Goal: Transaction & Acquisition: Purchase product/service

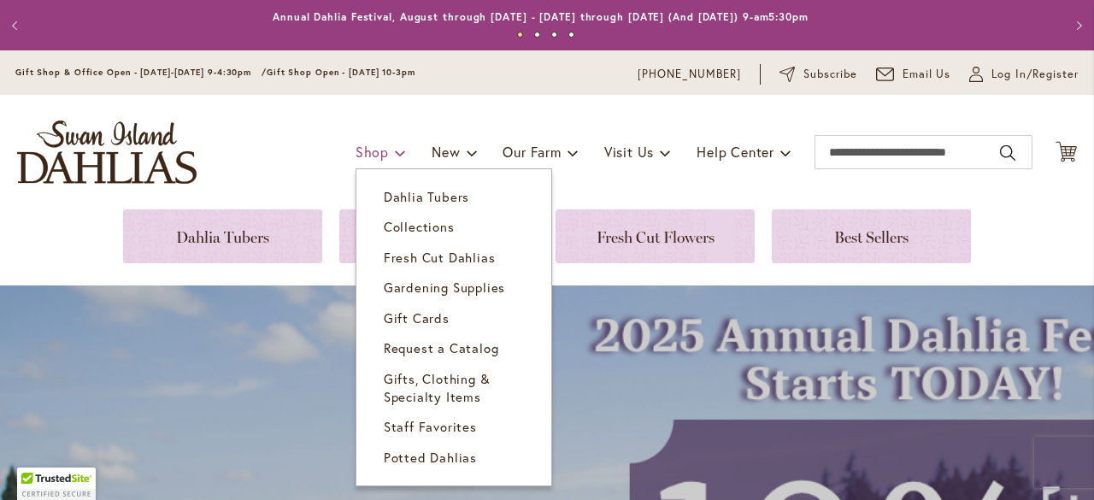
click at [359, 153] on span "Shop" at bounding box center [372, 152] width 33 height 18
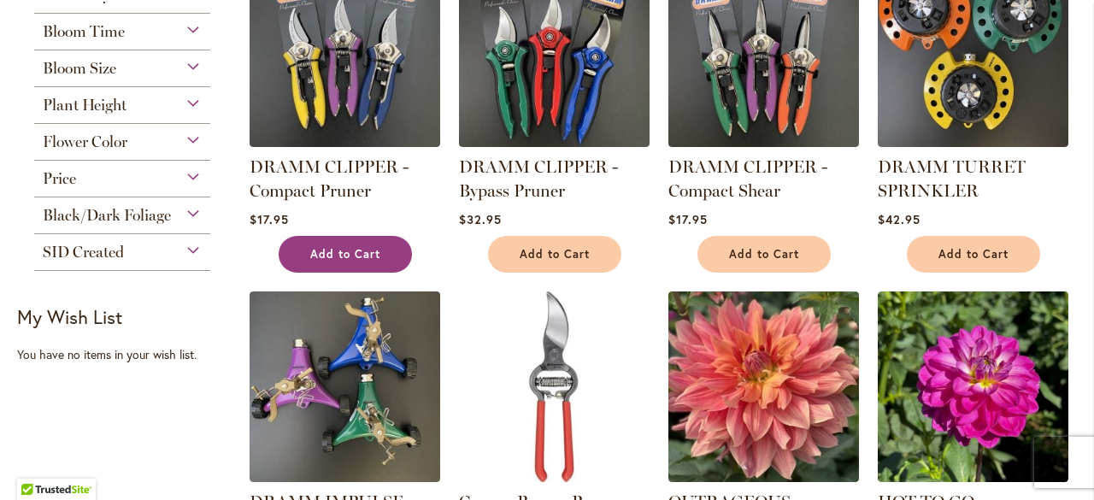
scroll to position [289, 0]
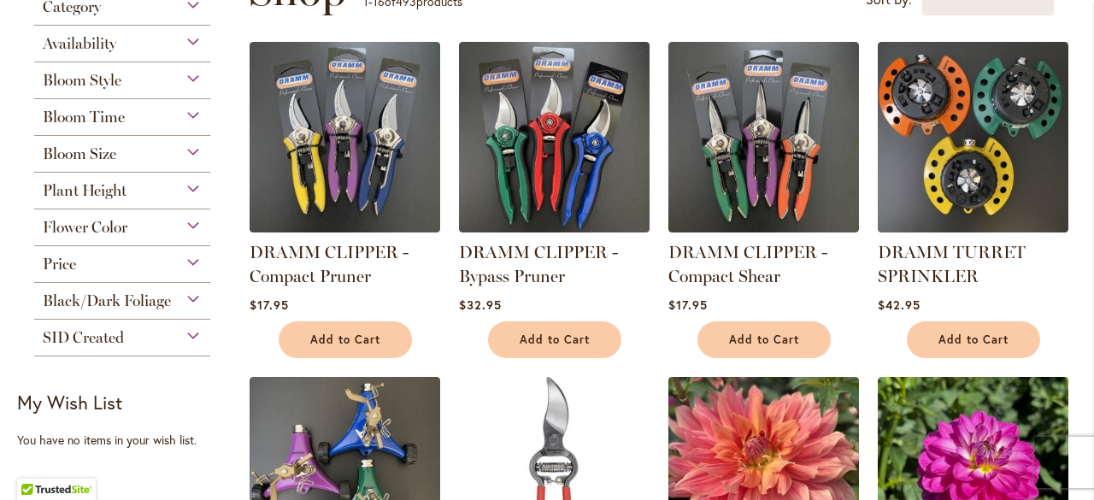
click at [118, 151] on div "Bloom Size" at bounding box center [122, 149] width 176 height 27
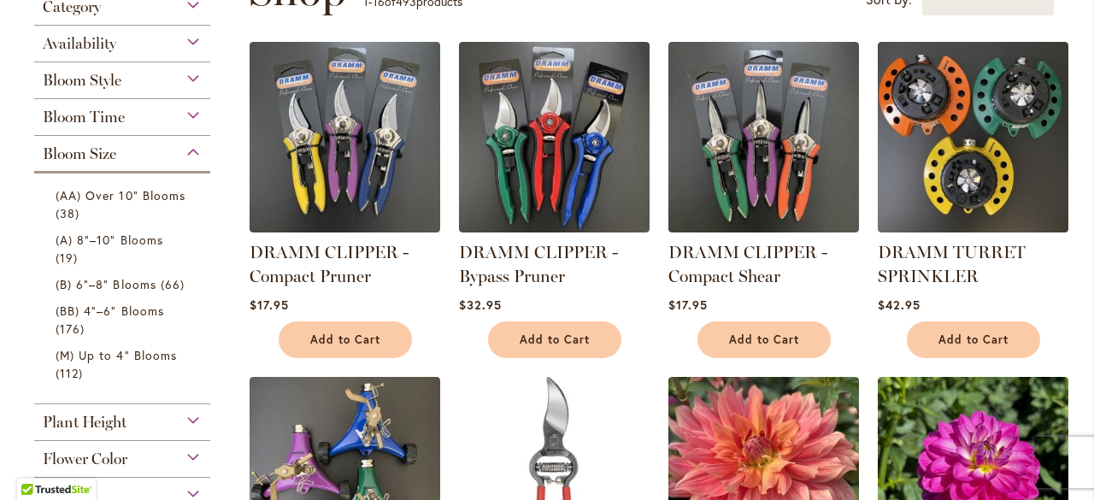
click at [118, 151] on div "Bloom Size" at bounding box center [122, 149] width 176 height 27
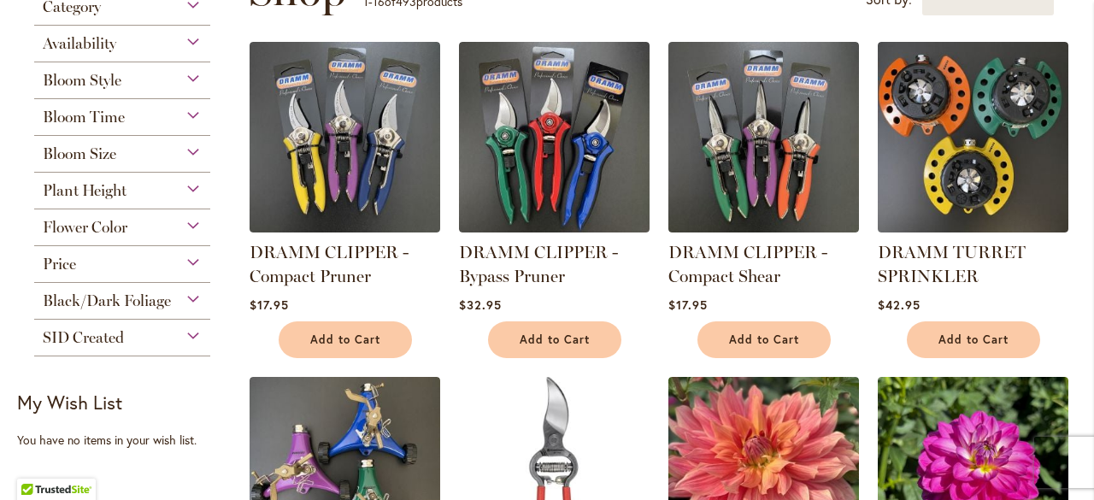
click at [118, 151] on div "Bloom Size" at bounding box center [122, 149] width 176 height 27
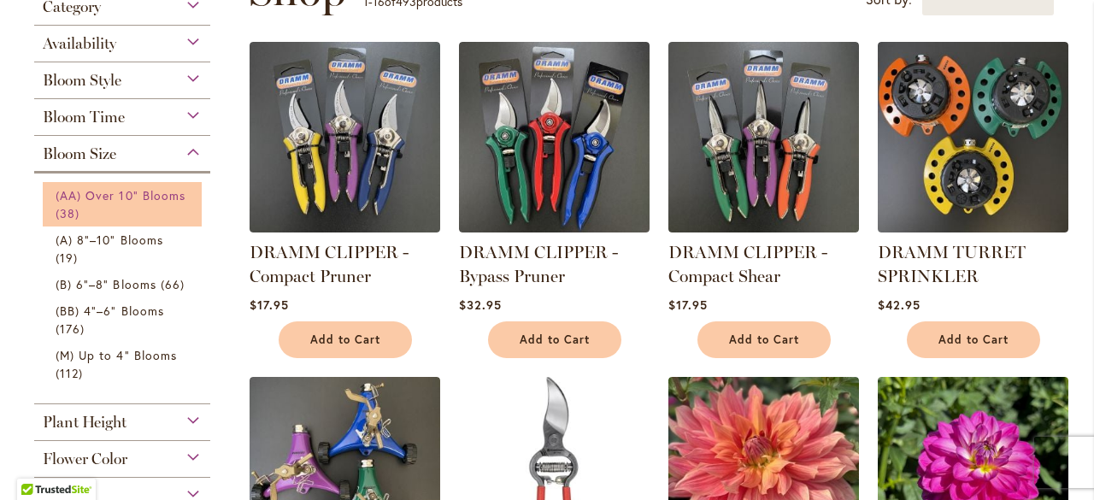
click at [123, 201] on span "(AA) Over 10" Blooms" at bounding box center [121, 195] width 130 height 16
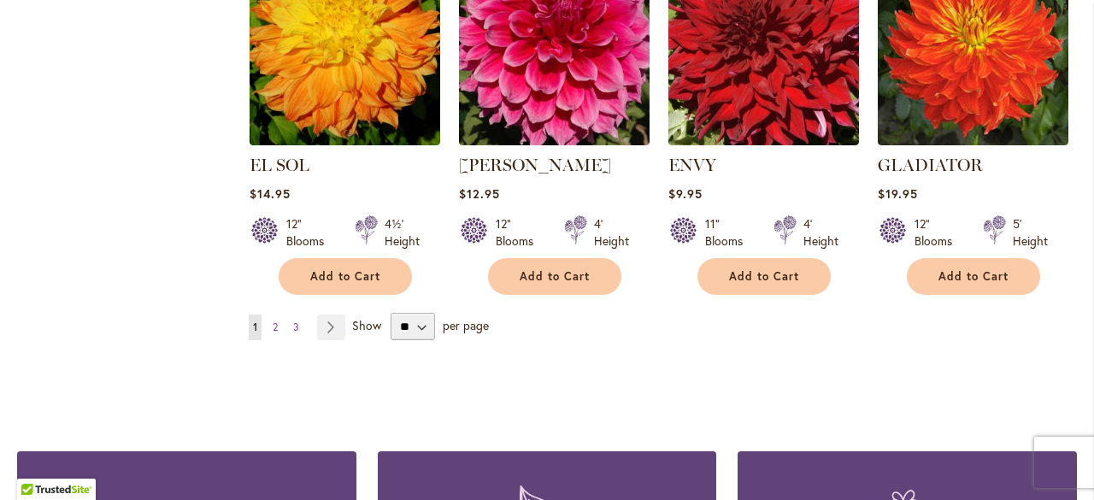
scroll to position [1538, 0]
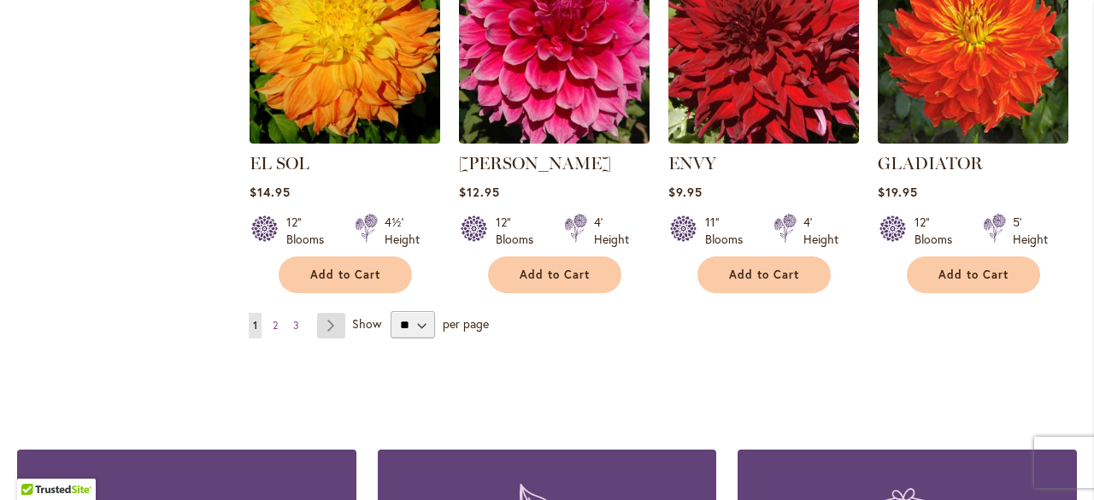
click at [322, 321] on link "Page Next" at bounding box center [331, 326] width 28 height 26
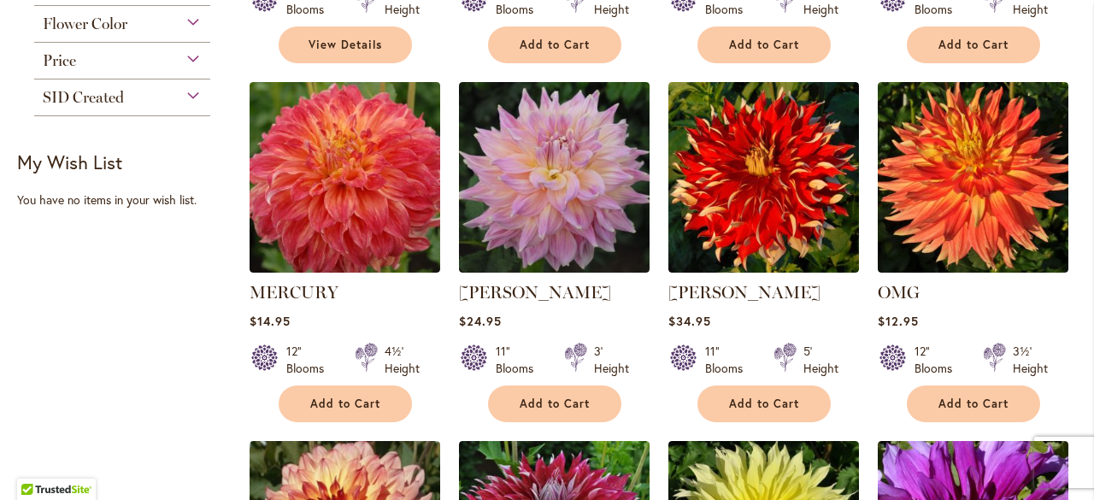
scroll to position [1026, 0]
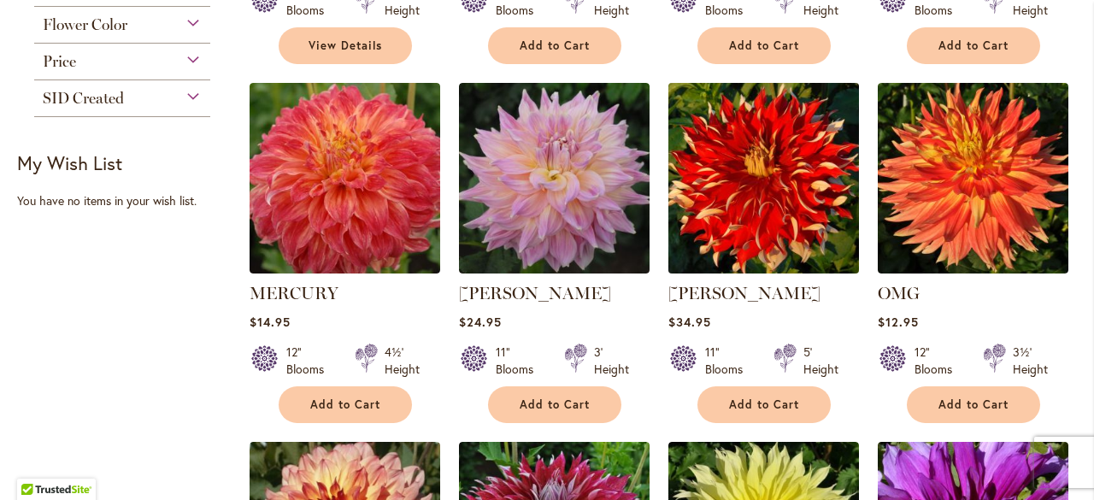
click at [719, 191] on img at bounding box center [763, 178] width 200 height 200
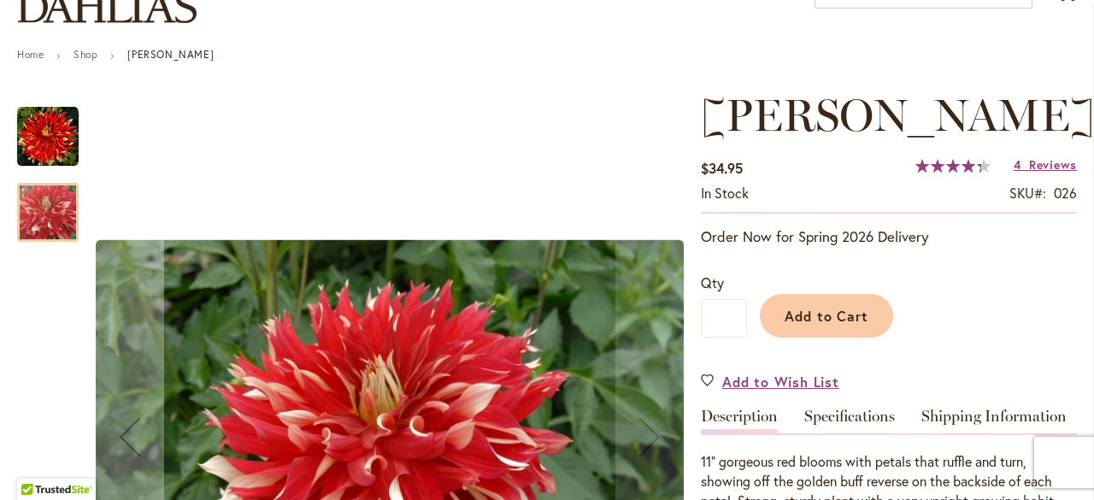
scroll to position [85, 0]
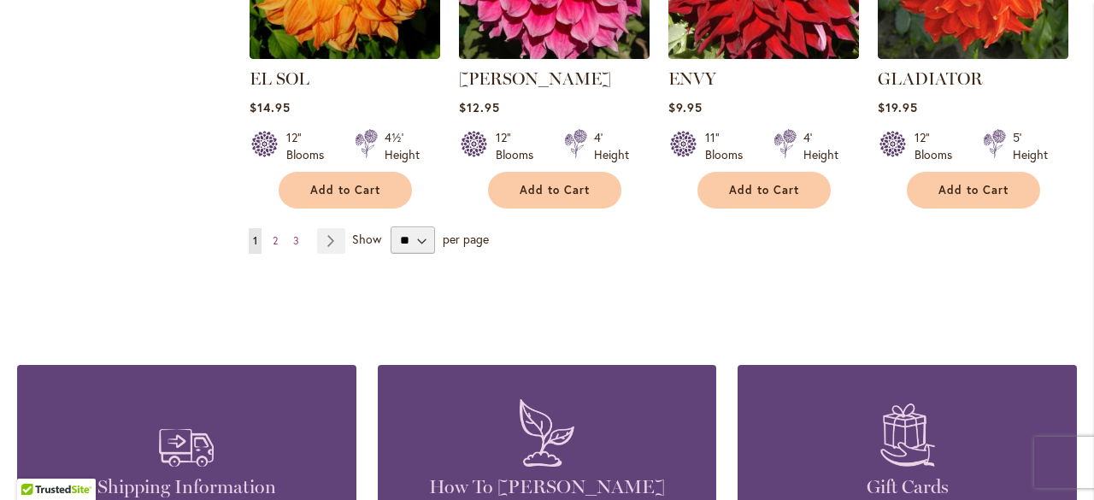
scroll to position [1624, 0]
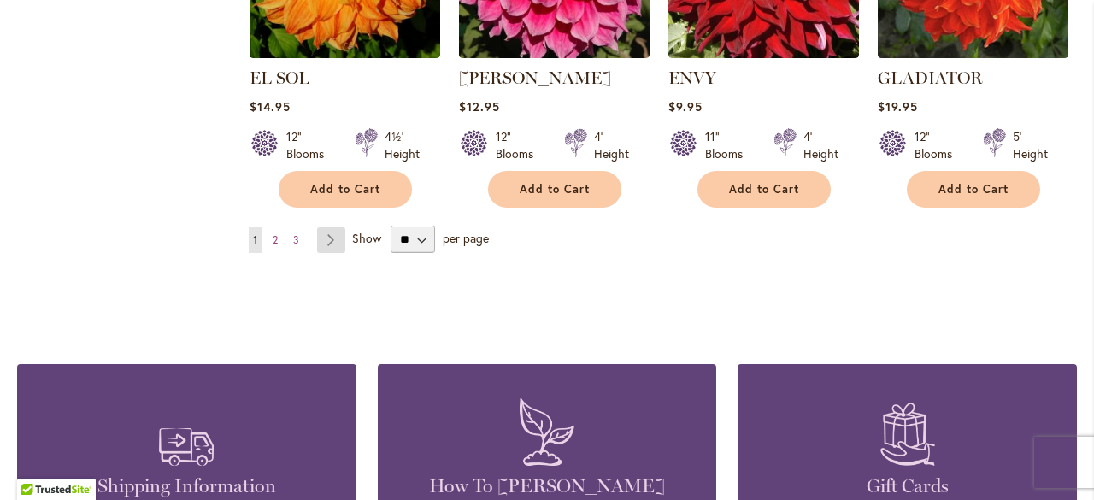
click at [333, 239] on link "Page Next" at bounding box center [331, 240] width 28 height 26
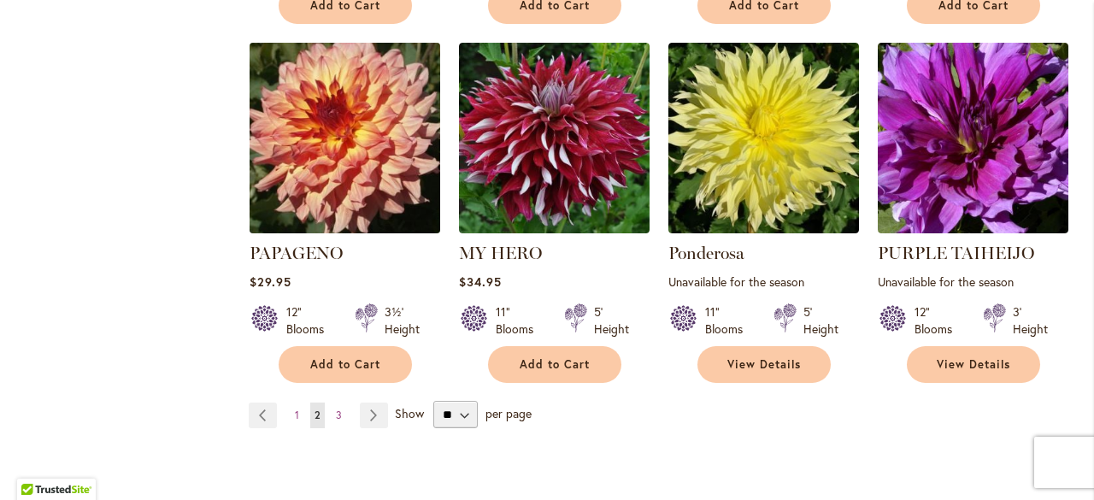
scroll to position [1538, 0]
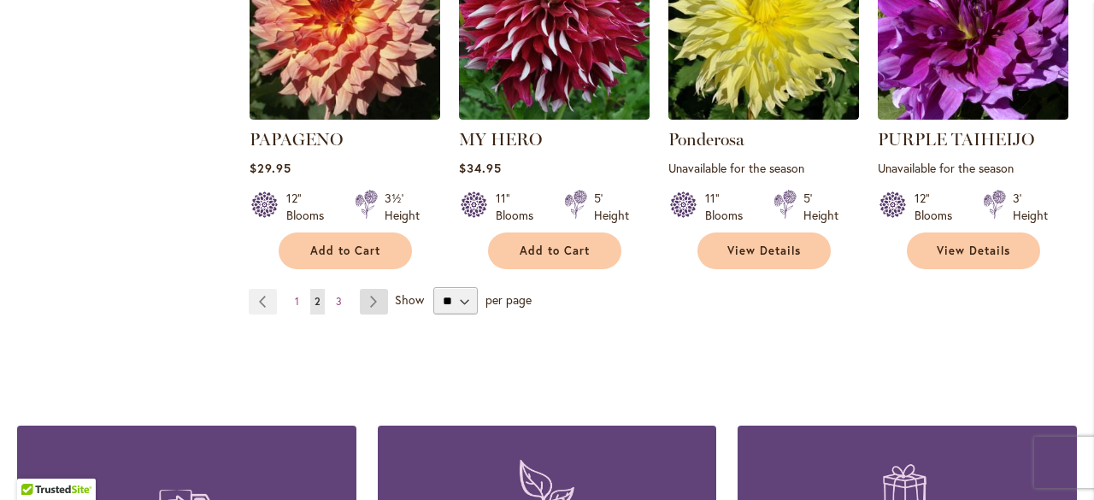
click at [363, 296] on link "Page Next" at bounding box center [374, 302] width 28 height 26
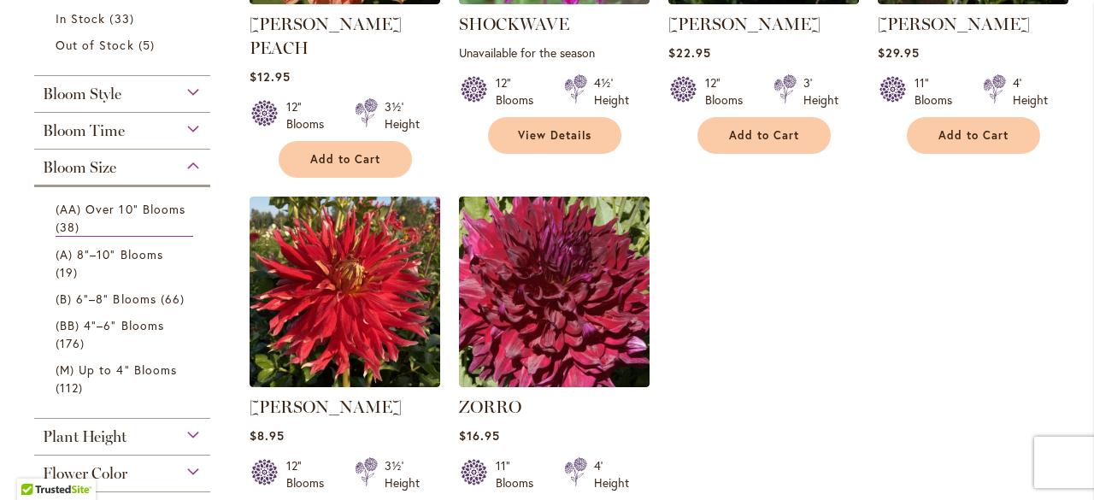
scroll to position [684, 0]
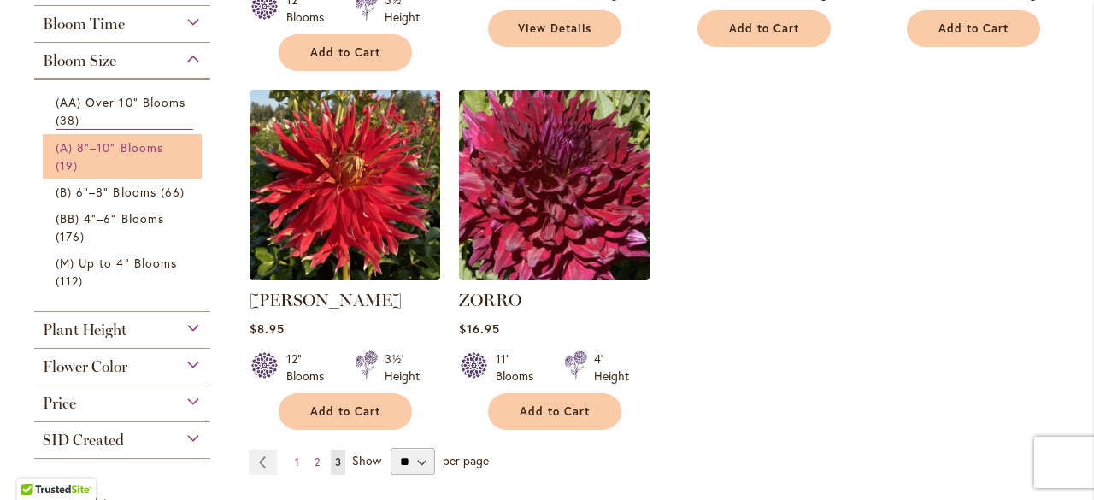
click at [123, 144] on span "(A) 8"–10" Blooms" at bounding box center [110, 147] width 108 height 16
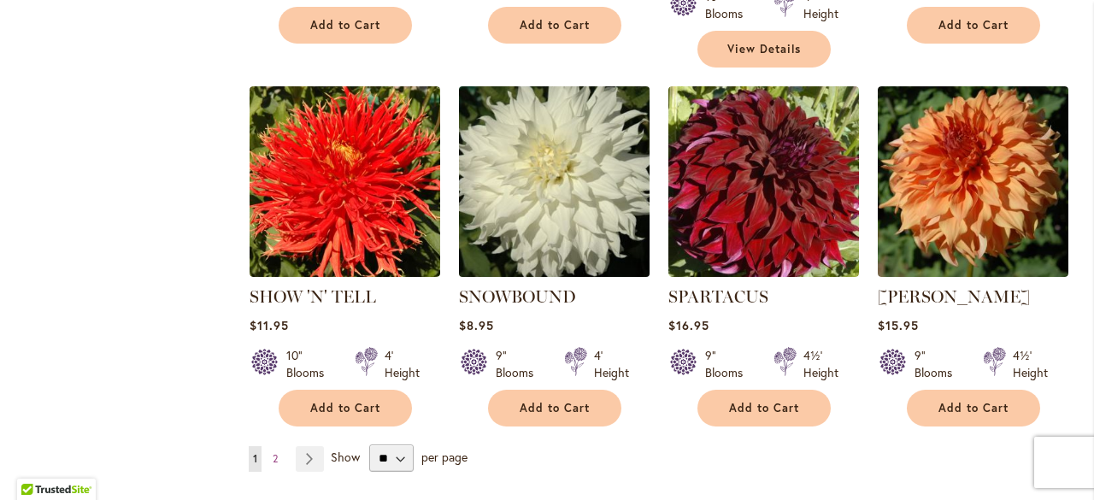
scroll to position [1538, 0]
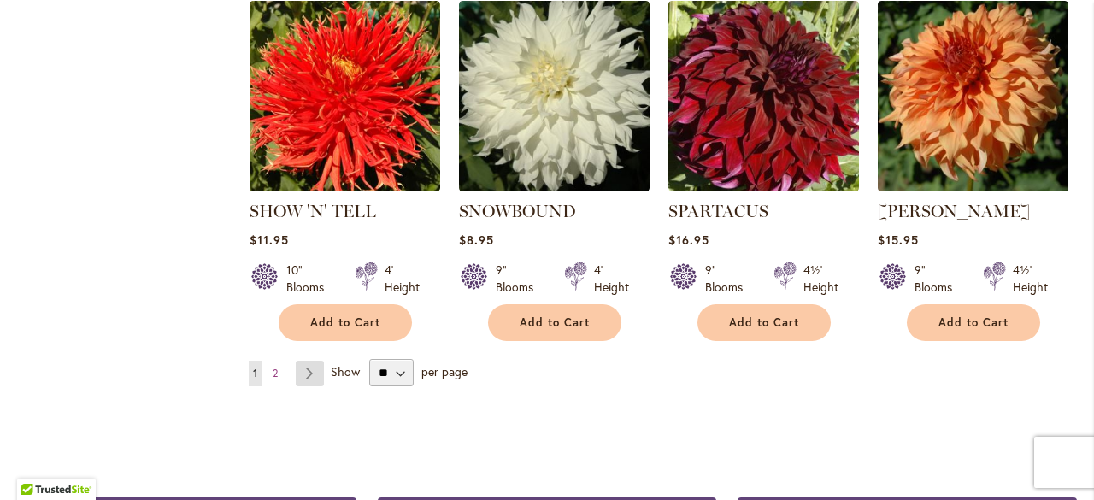
click at [303, 361] on link "Page Next" at bounding box center [310, 374] width 28 height 26
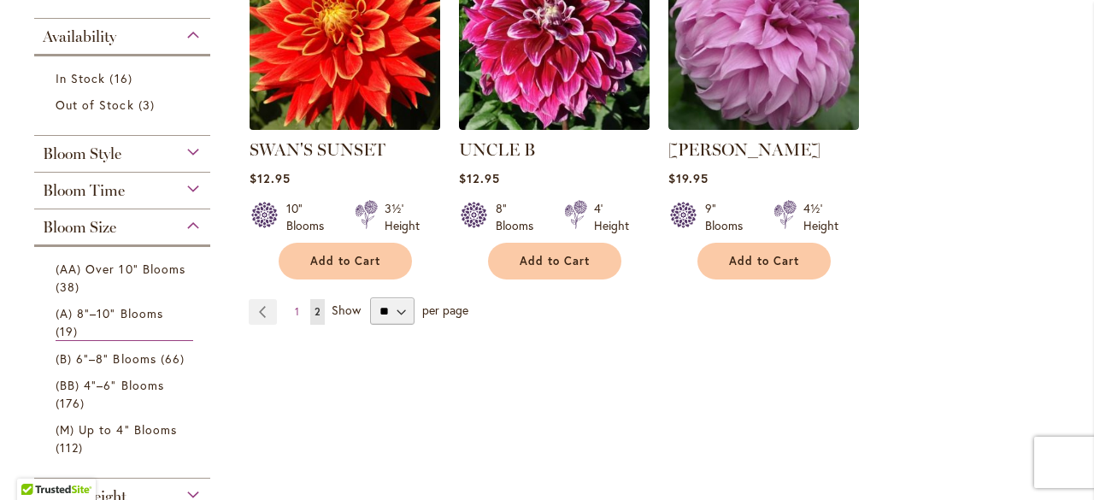
scroll to position [513, 0]
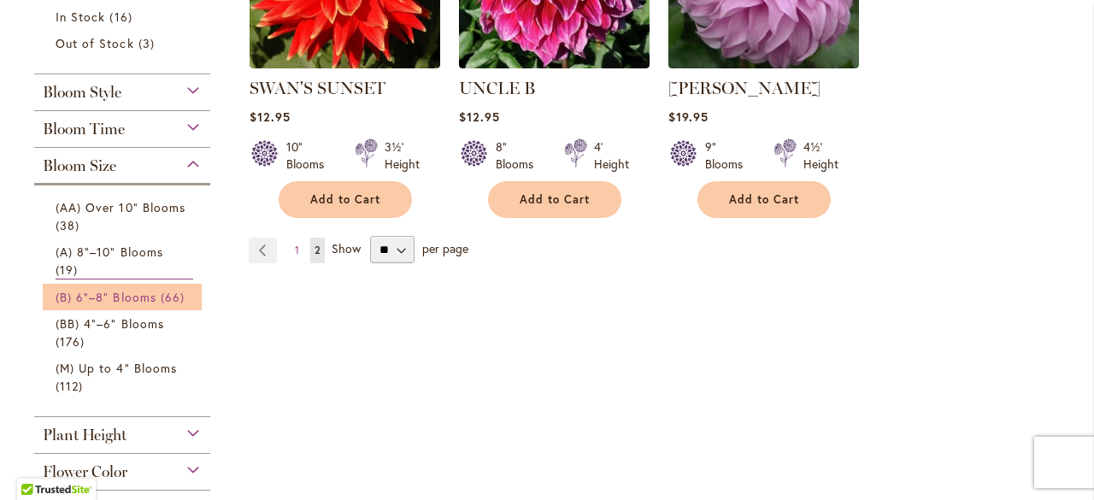
click at [102, 297] on span "(B) 6"–8" Blooms" at bounding box center [106, 297] width 101 height 16
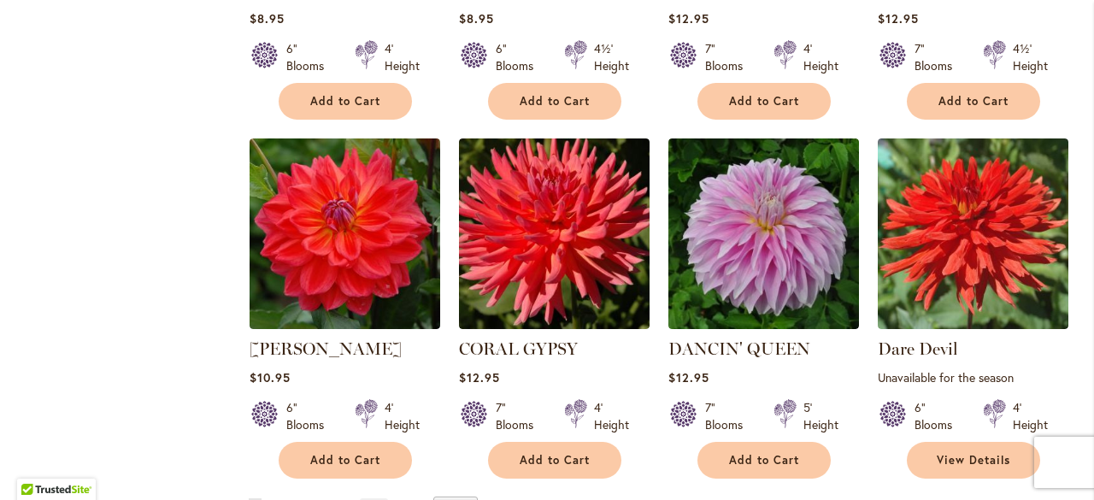
scroll to position [1368, 0]
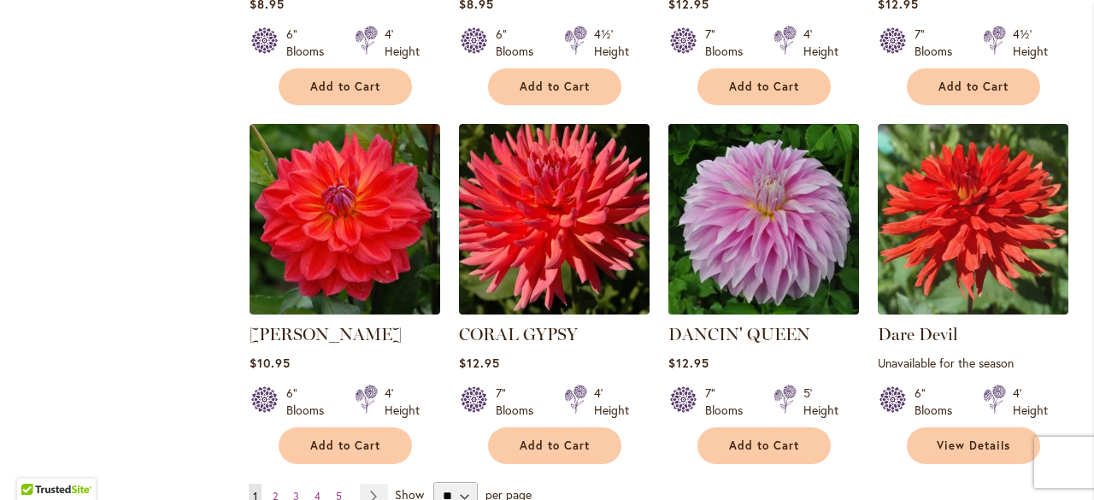
click at [725, 227] on img at bounding box center [763, 219] width 200 height 200
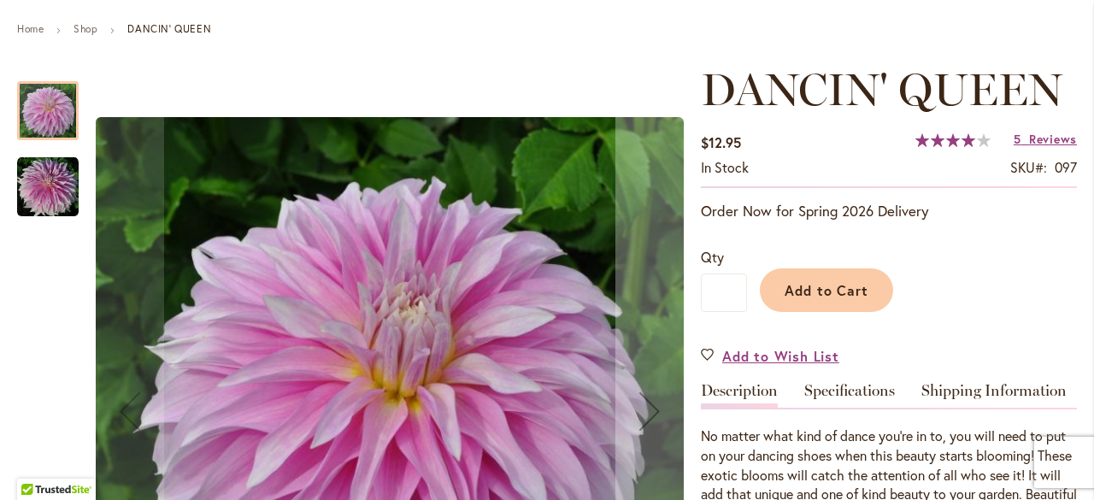
scroll to position [256, 0]
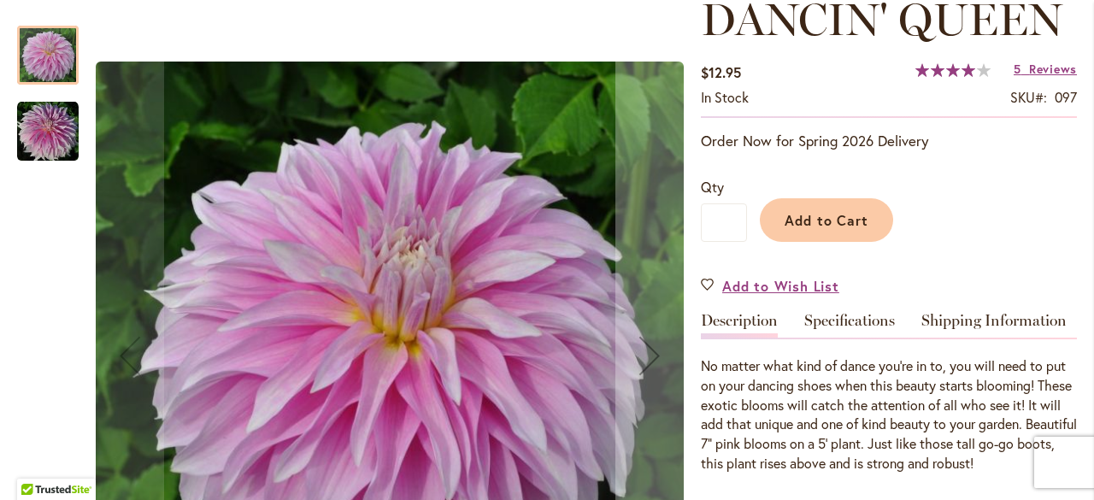
click at [56, 127] on img "Dancin' Queen" at bounding box center [48, 132] width 62 height 62
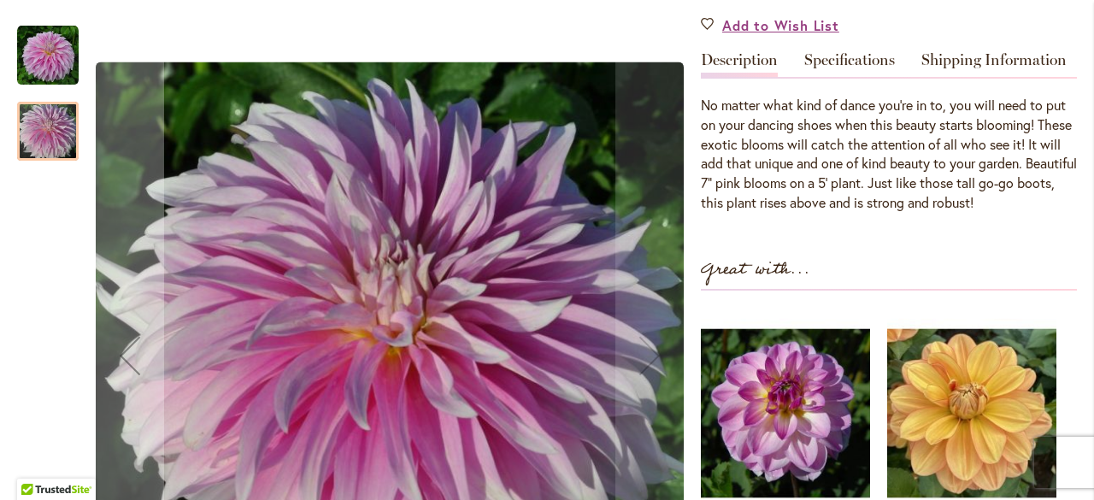
scroll to position [513, 0]
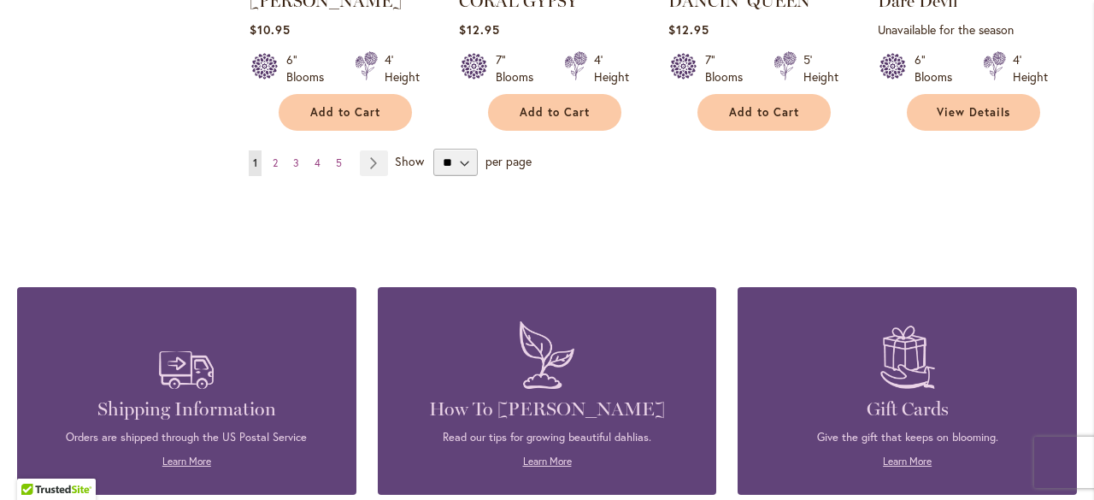
scroll to position [1709, 0]
